Goal: Obtain resource: Download file/media

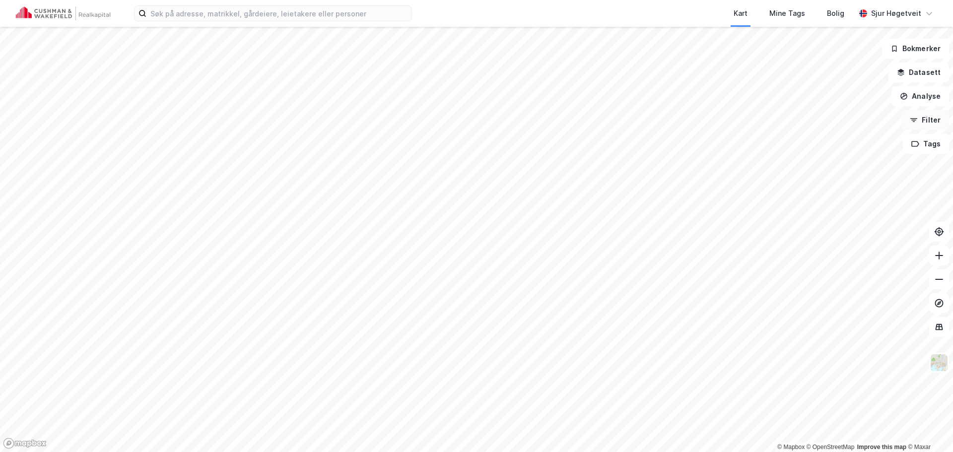
click at [930, 122] on button "Filter" at bounding box center [925, 120] width 48 height 20
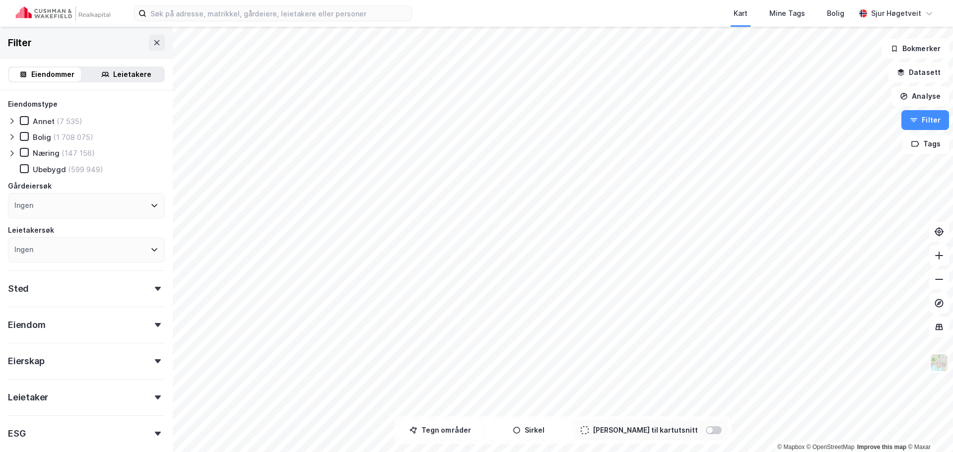
click at [12, 155] on icon at bounding box center [11, 153] width 3 height 6
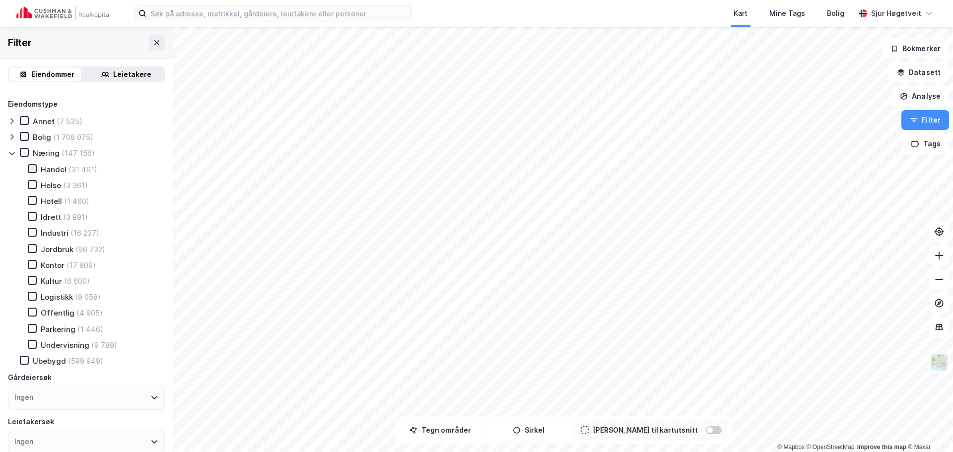
click at [34, 171] on icon at bounding box center [32, 168] width 7 height 7
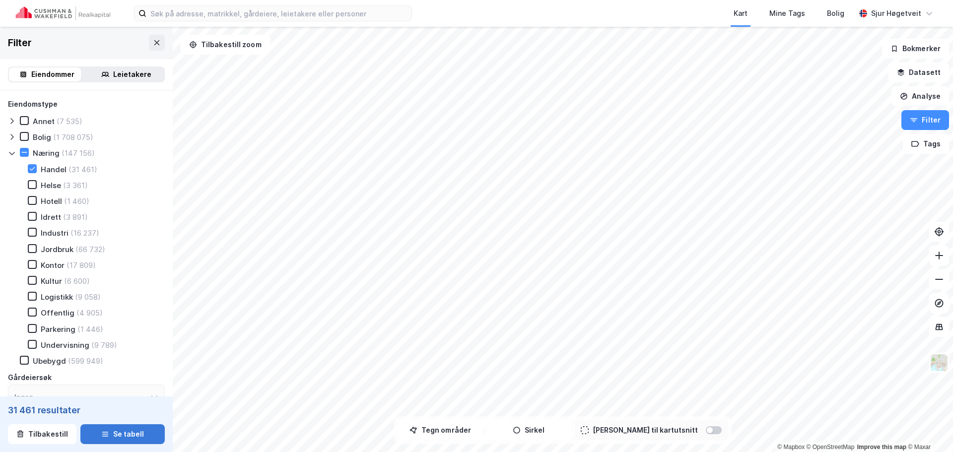
click at [128, 438] on button "Se tabell" at bounding box center [122, 434] width 84 height 20
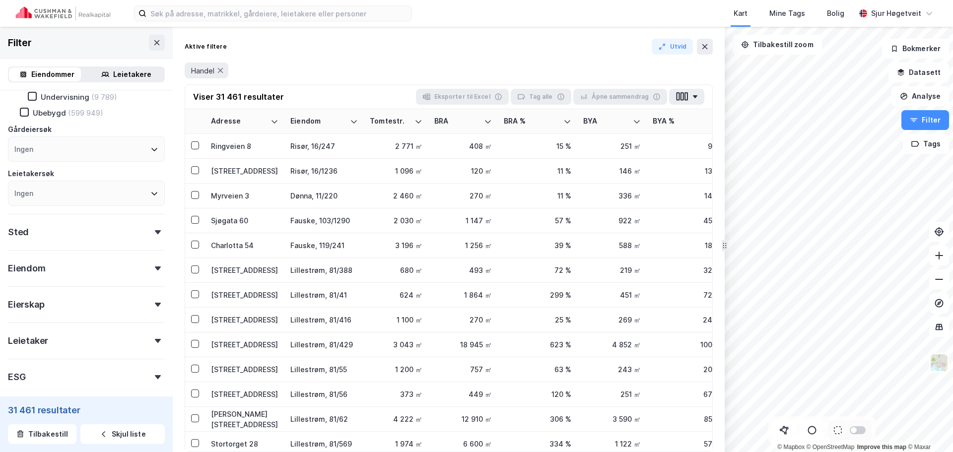
scroll to position [296, 0]
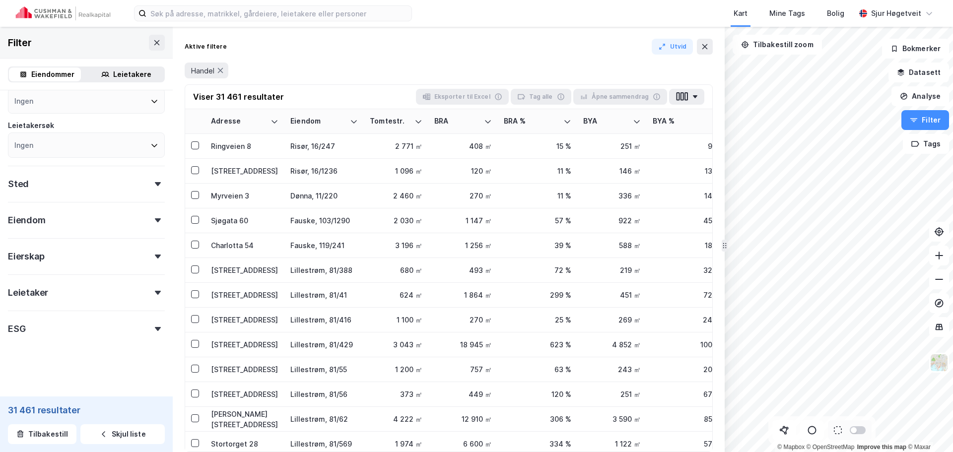
click at [90, 226] on div "Eiendom" at bounding box center [86, 216] width 157 height 28
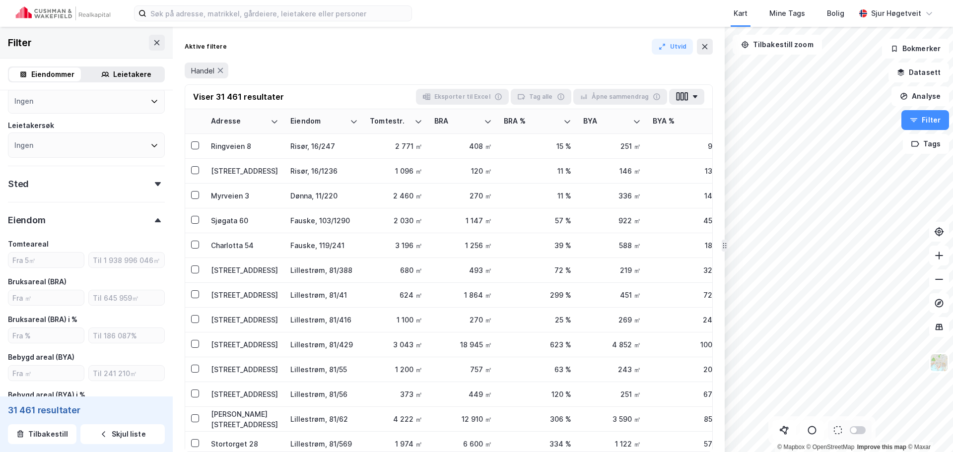
click at [92, 222] on div "Eiendom" at bounding box center [86, 216] width 157 height 28
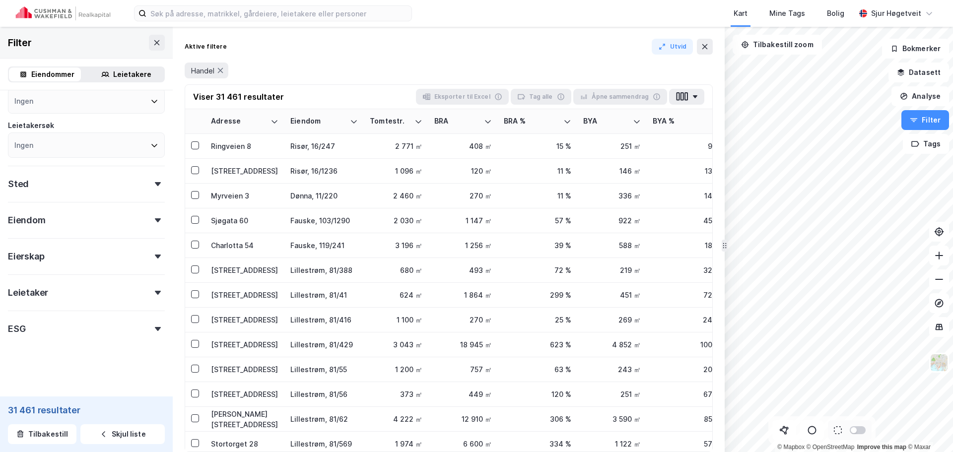
click at [92, 254] on div "Eierskap" at bounding box center [86, 252] width 157 height 28
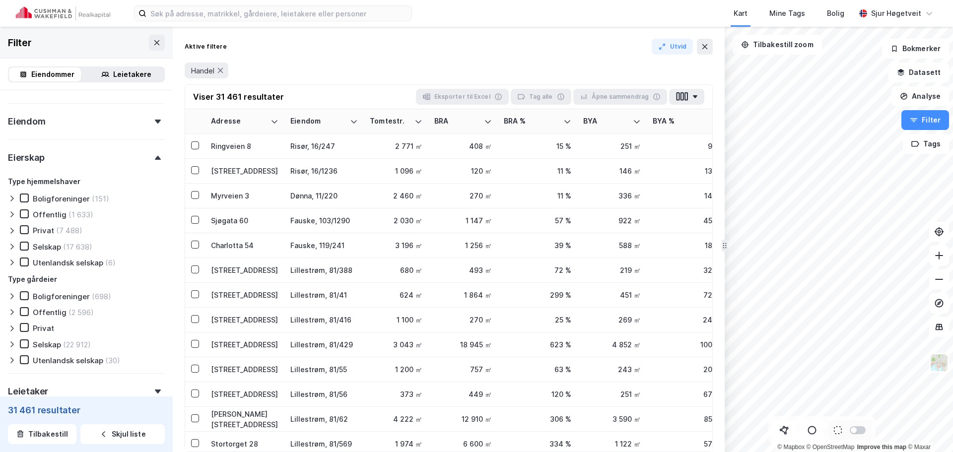
scroll to position [395, 0]
click at [24, 345] on icon at bounding box center [24, 343] width 5 height 3
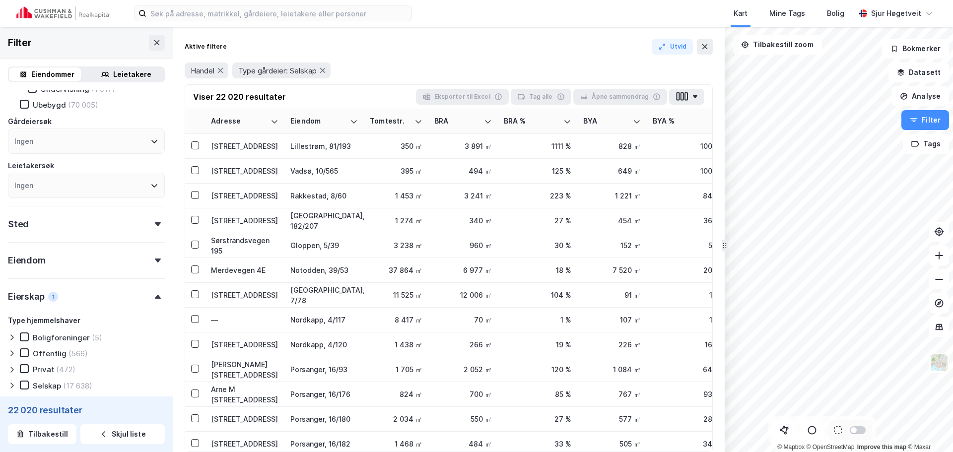
scroll to position [246, 0]
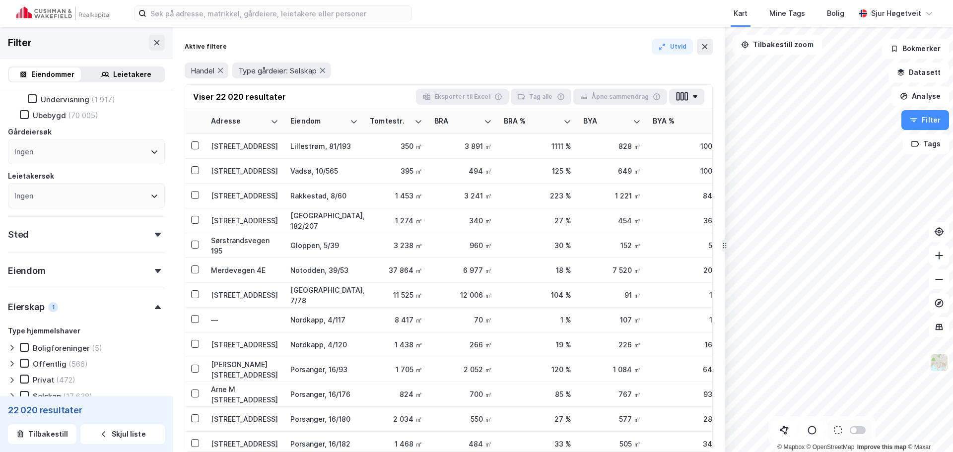
click at [94, 274] on div "Eiendom" at bounding box center [86, 267] width 157 height 28
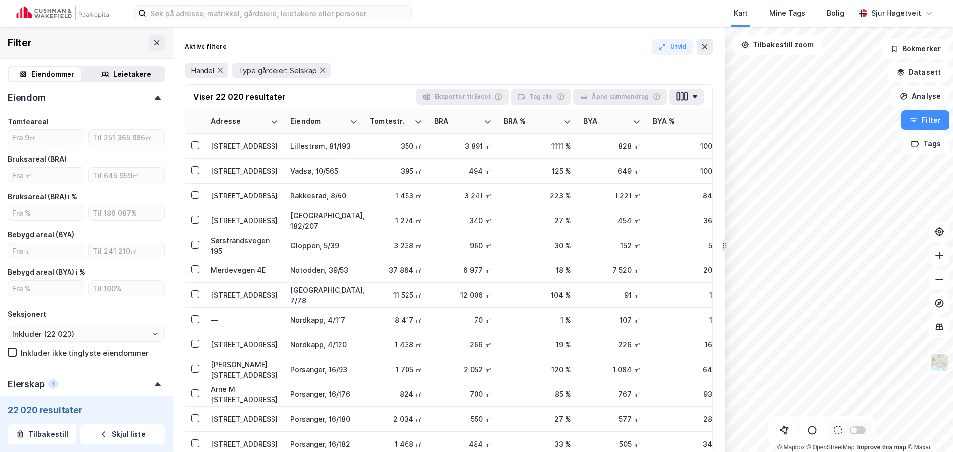
scroll to position [345, 0]
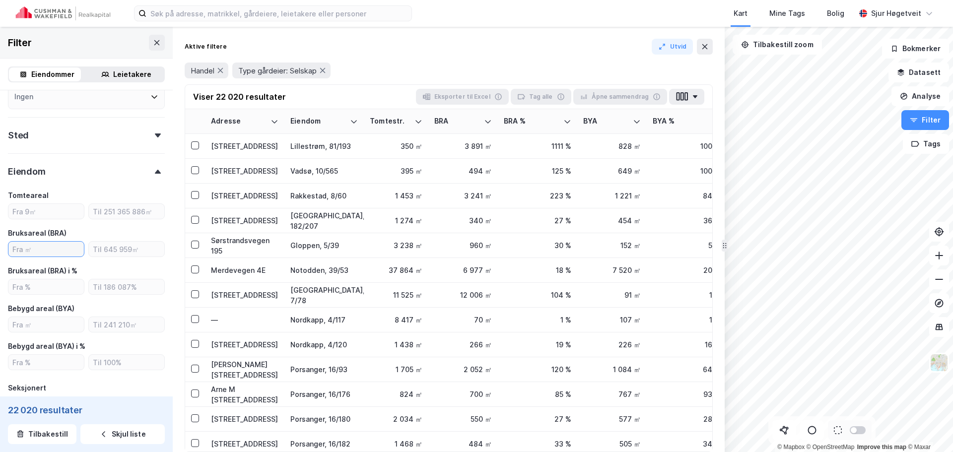
click at [60, 250] on input "number" at bounding box center [45, 249] width 75 height 15
type input "1000"
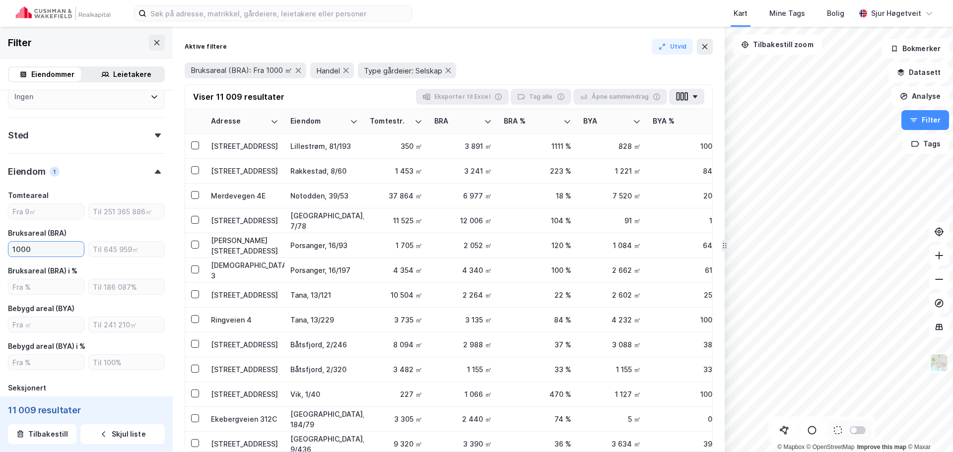
type input "Inkluder (11 009)"
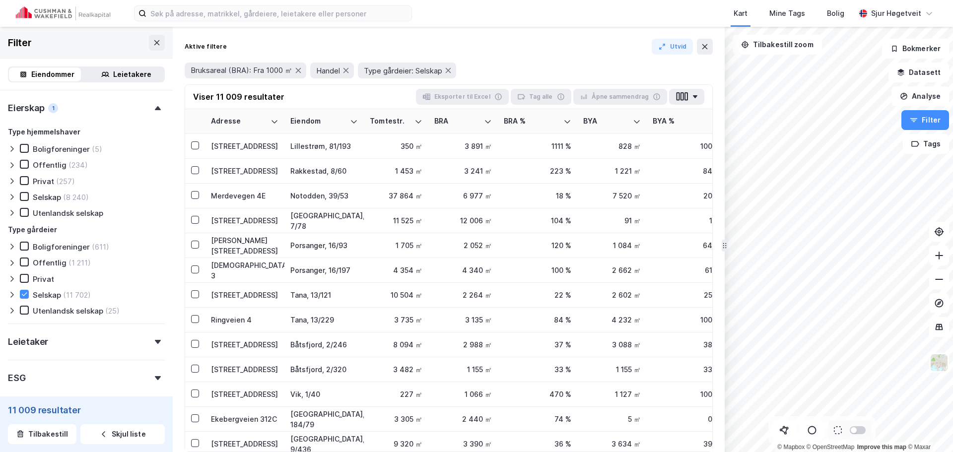
scroll to position [744, 0]
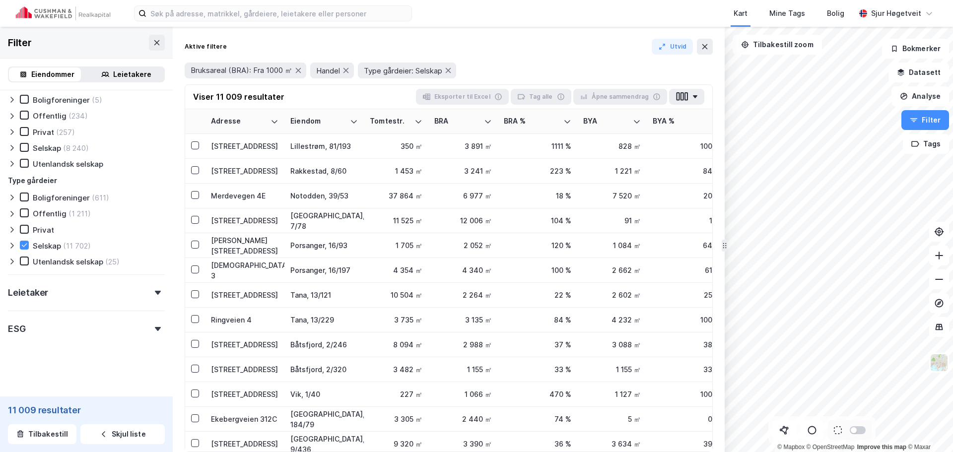
type input "1000"
click at [136, 299] on div "Leietaker" at bounding box center [86, 288] width 157 height 28
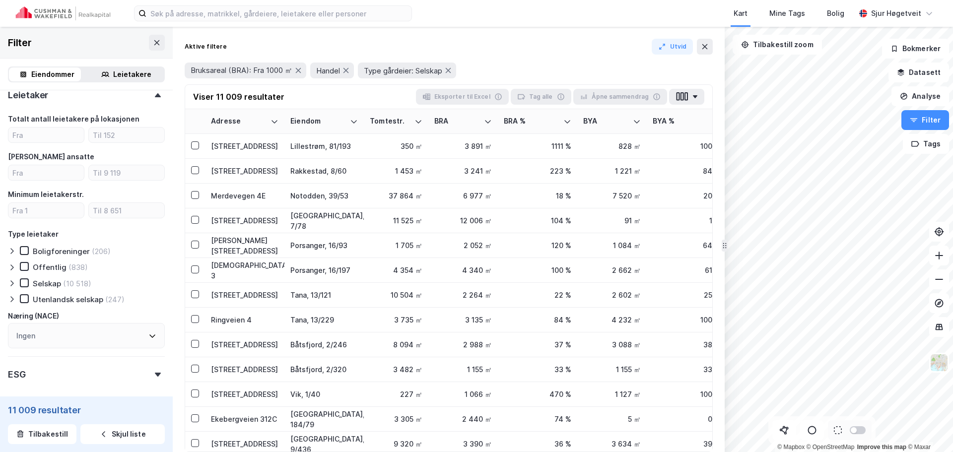
scroll to position [943, 0]
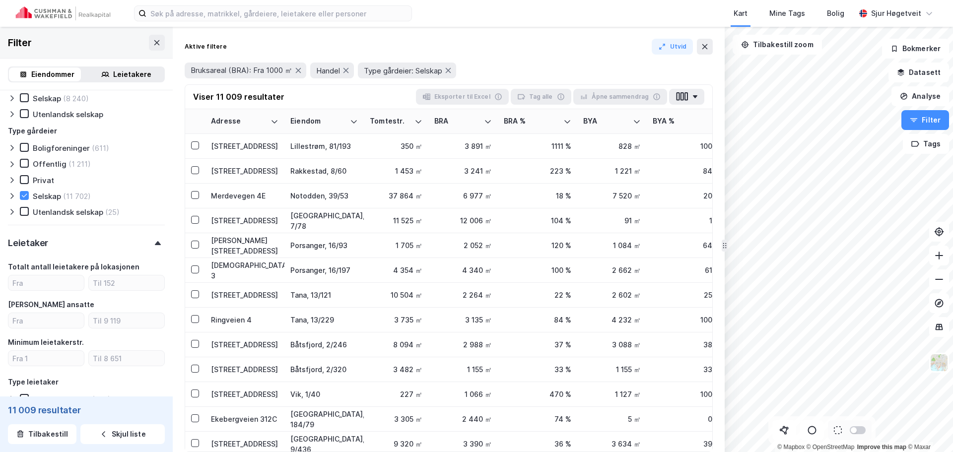
click at [133, 245] on div "Leietaker" at bounding box center [86, 239] width 157 height 28
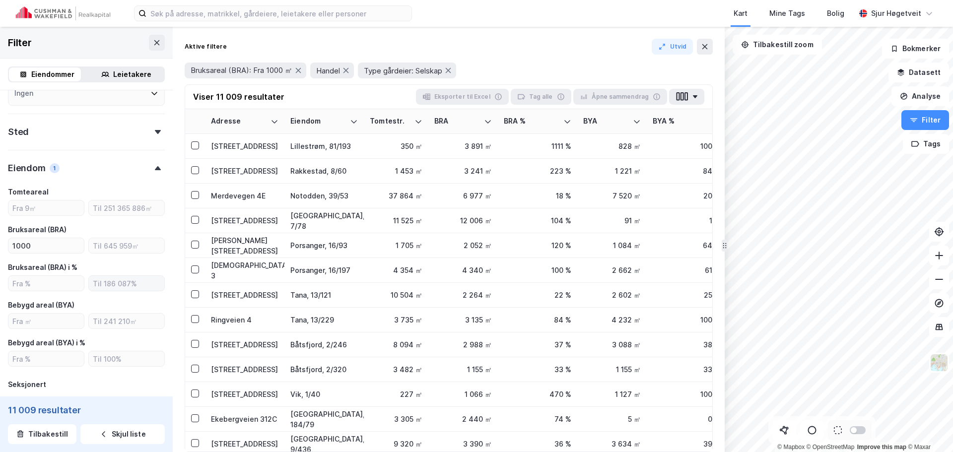
scroll to position [347, 0]
click at [121, 250] on input "number" at bounding box center [126, 247] width 75 height 15
type input "20000"
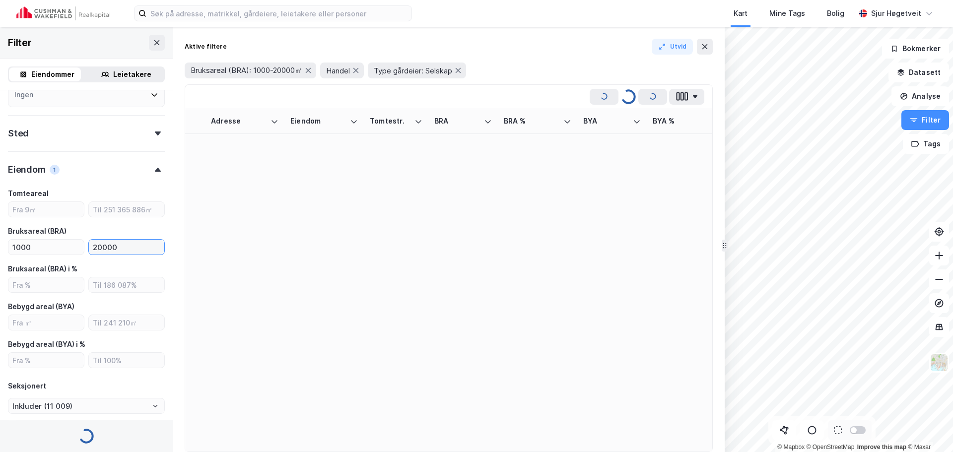
type input "Inkluder (10 668)"
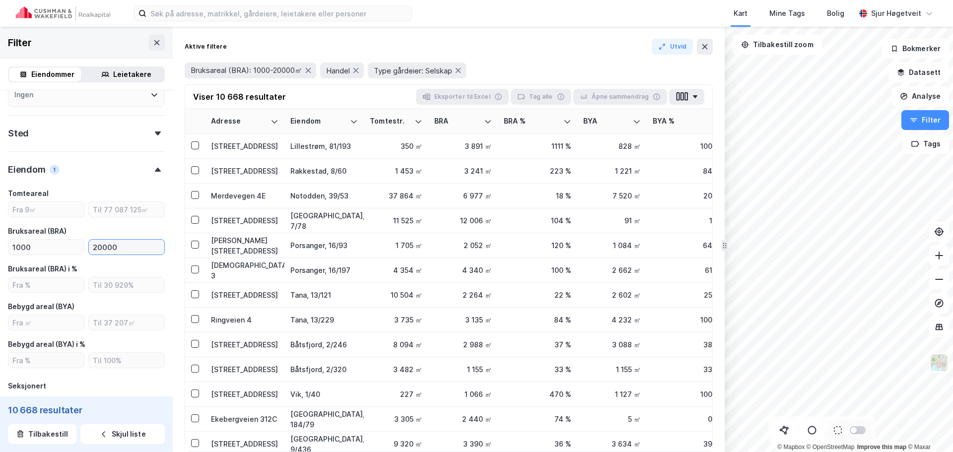
type input "20000"
click at [340, 98] on div "Viser 10 668 resultater Eksporter til Excel Tag alle Åpne sammendrag" at bounding box center [448, 97] width 527 height 24
drag, startPoint x: 69, startPoint y: 245, endPoint x: 0, endPoint y: 244, distance: 69.5
click at [0, 244] on div "Eiendomstype Annet (407) Bolig (10 491) Næring (25 501) Handel (10 668) Helse (…" at bounding box center [86, 268] width 173 height 1050
type input "1500"
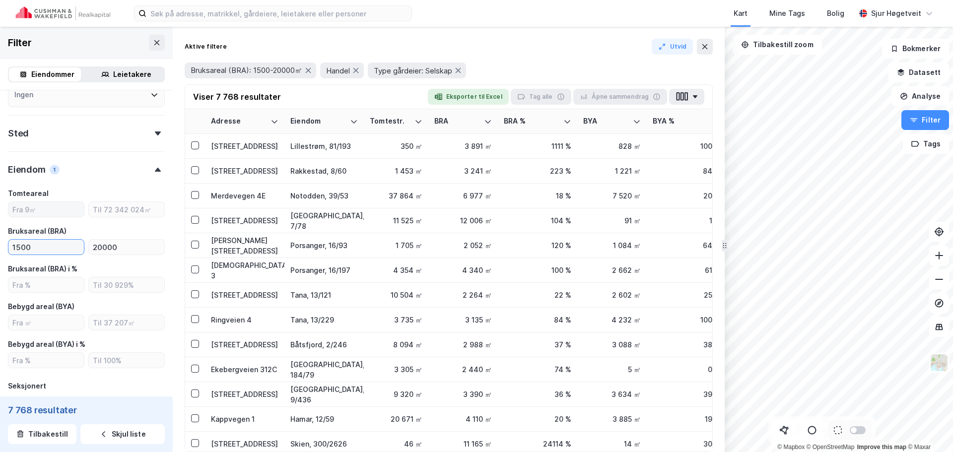
type input "Inkluder (7 768)"
type input "1500"
click at [472, 96] on button "Eksporter til Excel" at bounding box center [468, 97] width 81 height 16
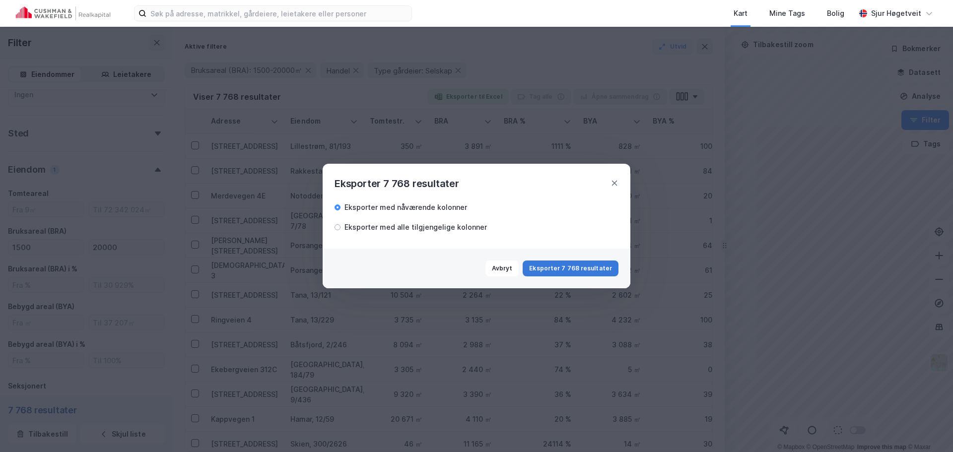
click at [588, 265] on button "Eksporter 7 768 resultater" at bounding box center [571, 269] width 96 height 16
click at [543, 218] on div "Eksporter med nåværende kolonner Eksporter med alle tilgjengelige kolonner" at bounding box center [477, 217] width 284 height 34
